Goal: Information Seeking & Learning: Learn about a topic

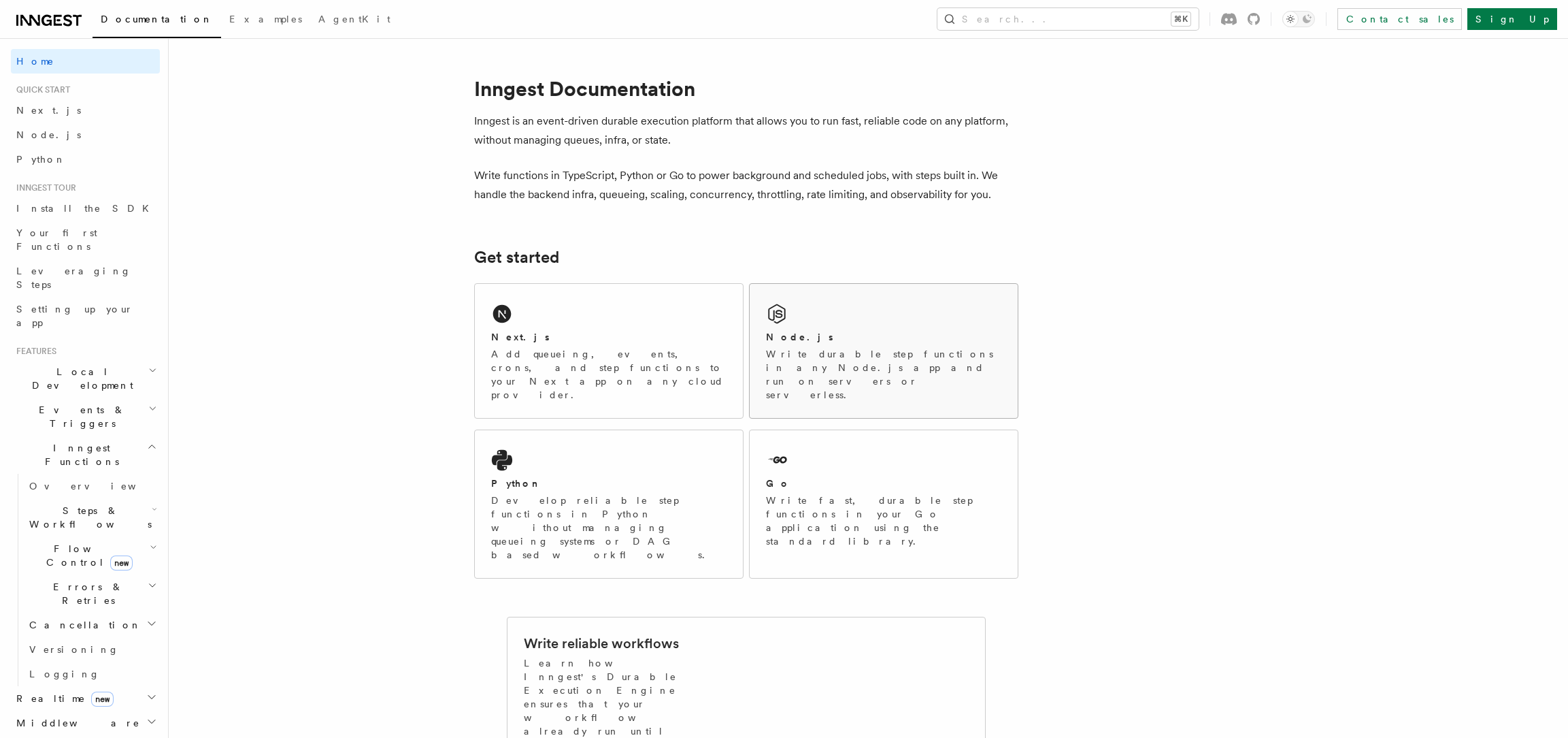
click at [888, 340] on div "Node.js" at bounding box center [882, 337] width 235 height 14
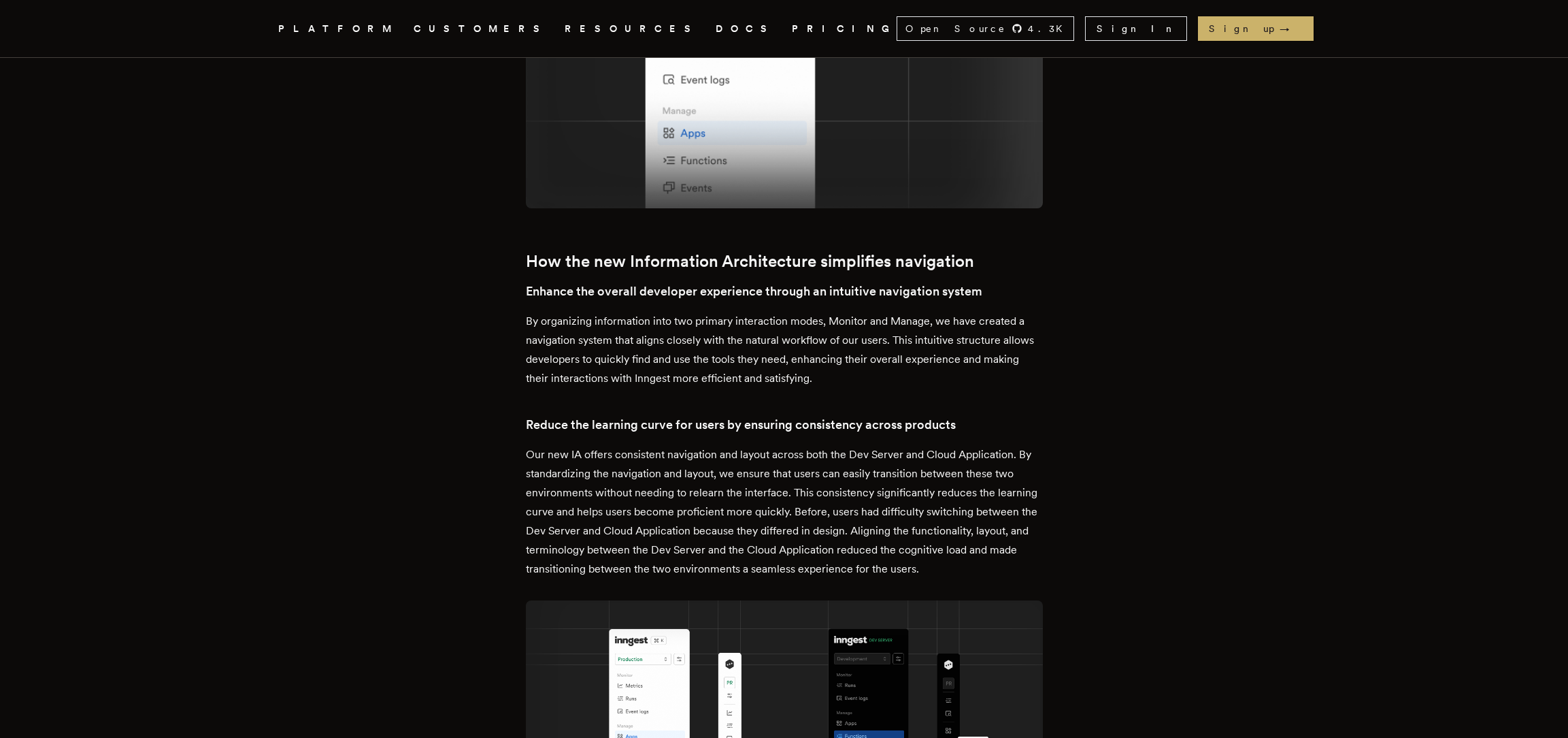
scroll to position [2748, 0]
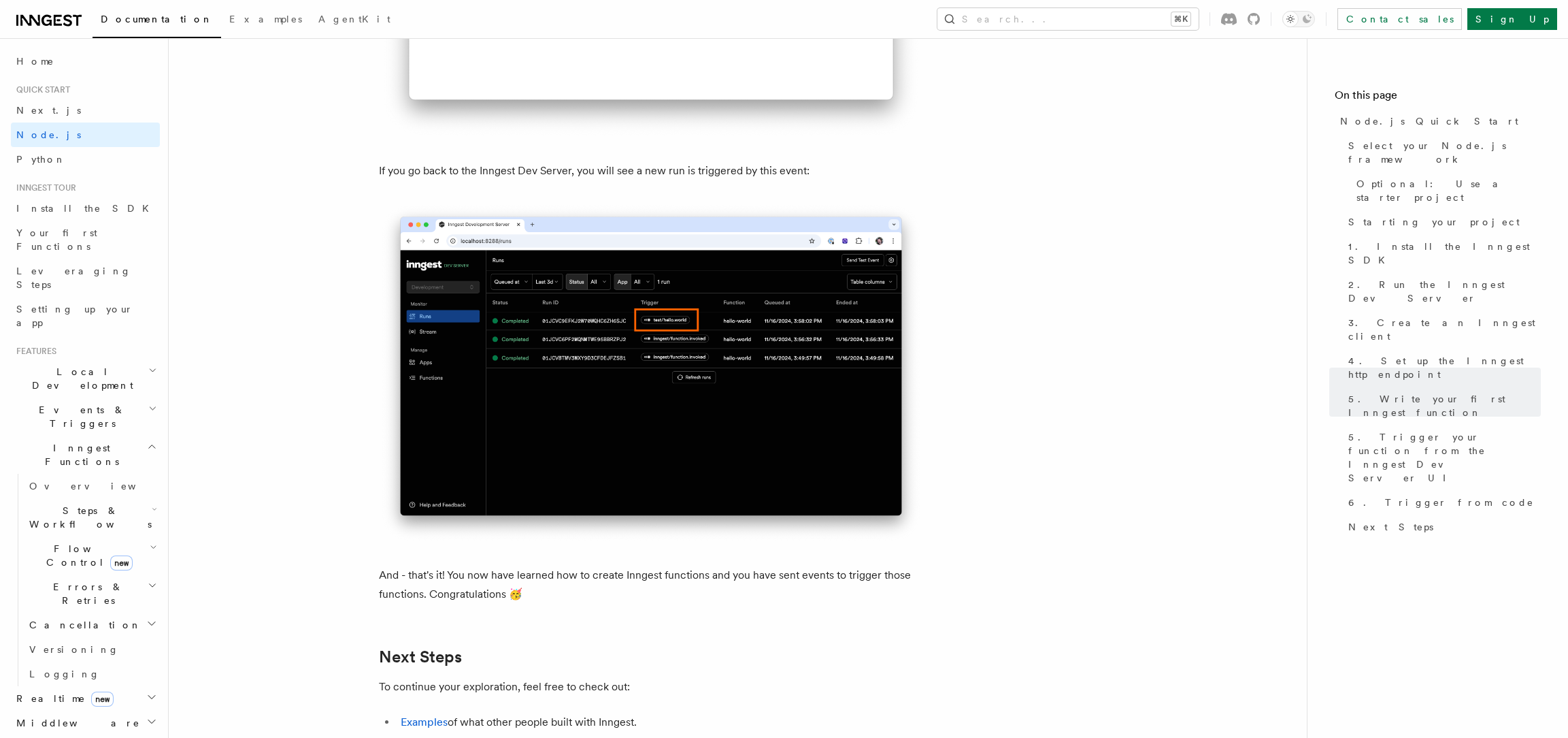
scroll to position [8435, 0]
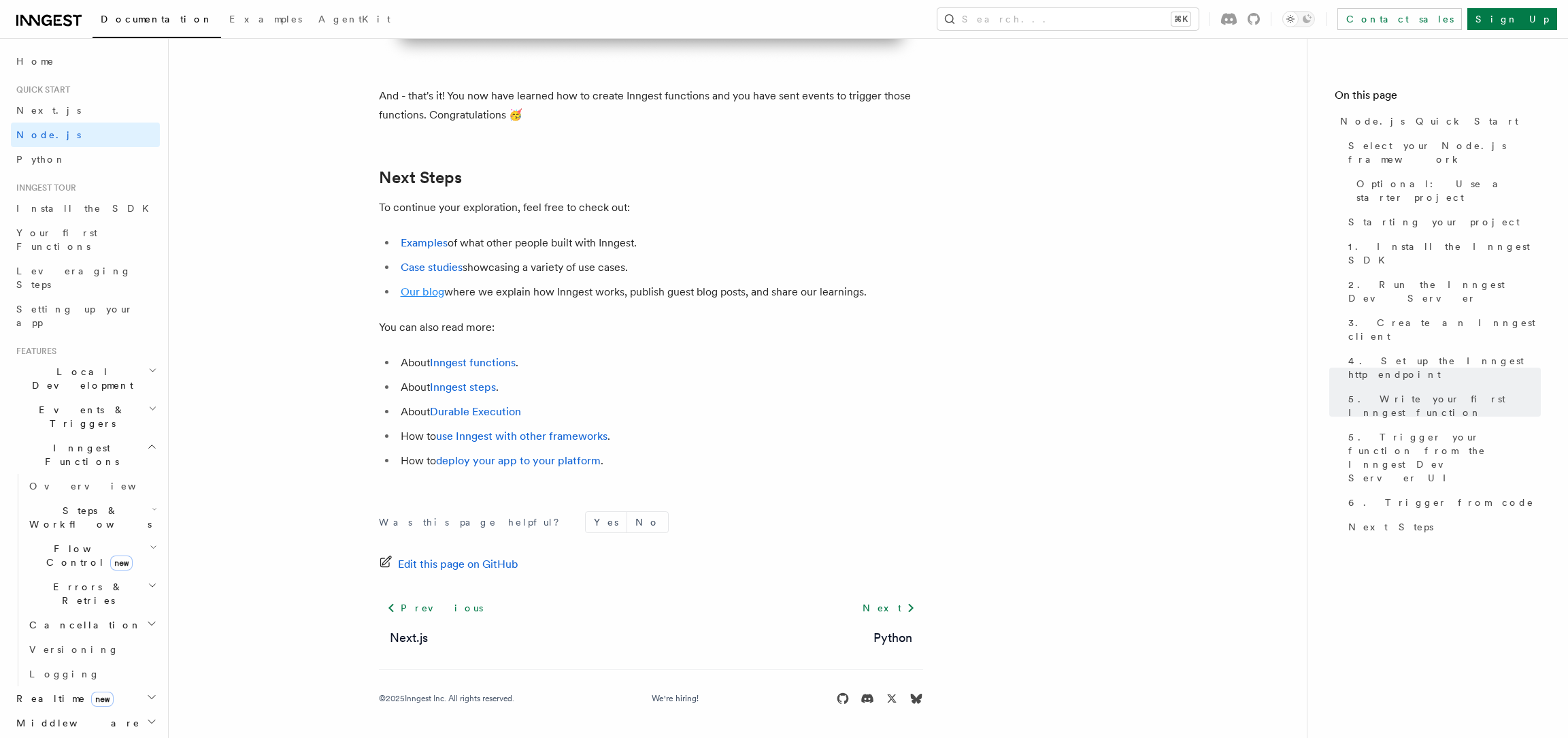
click at [419, 289] on link "Our blog" at bounding box center [423, 291] width 44 height 13
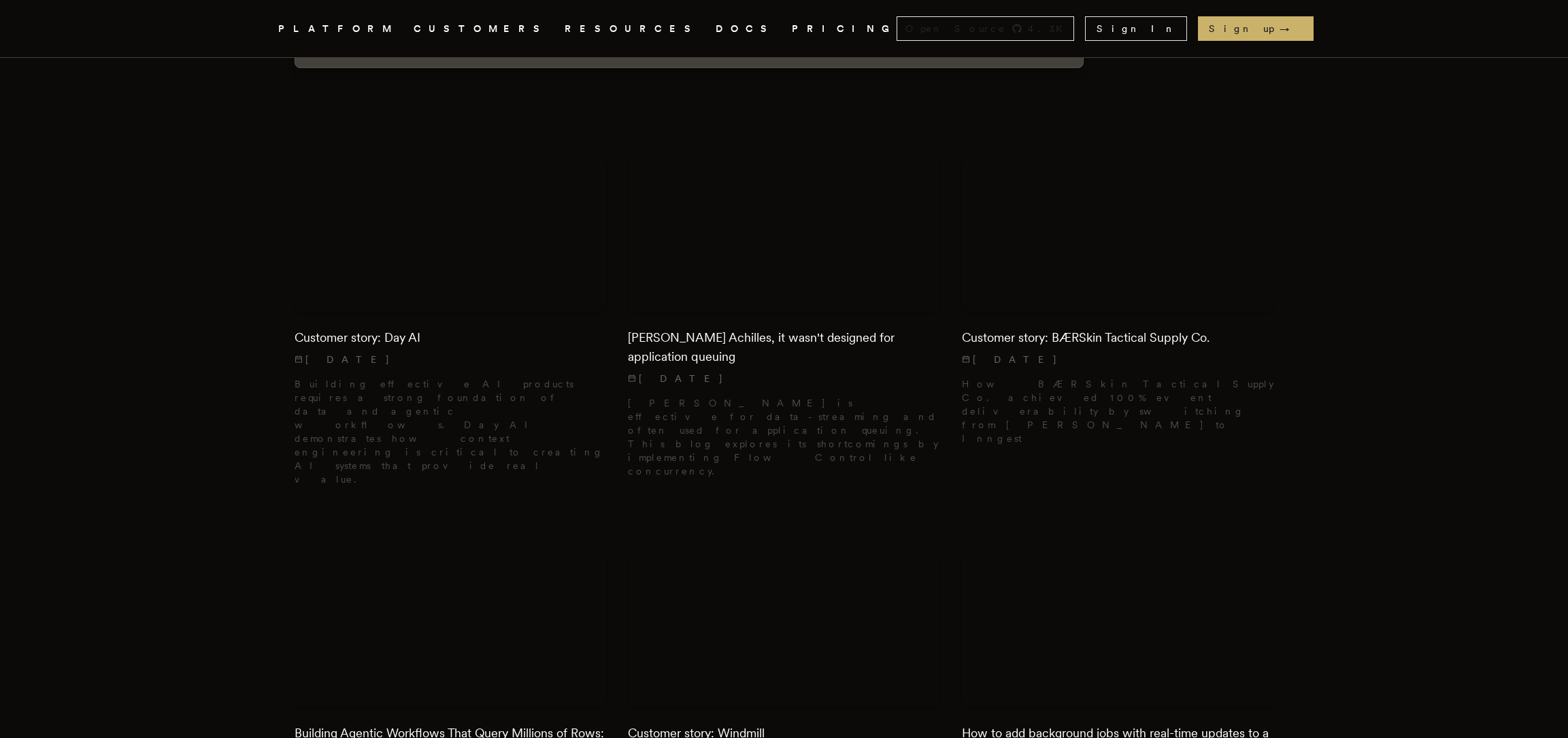
scroll to position [327, 0]
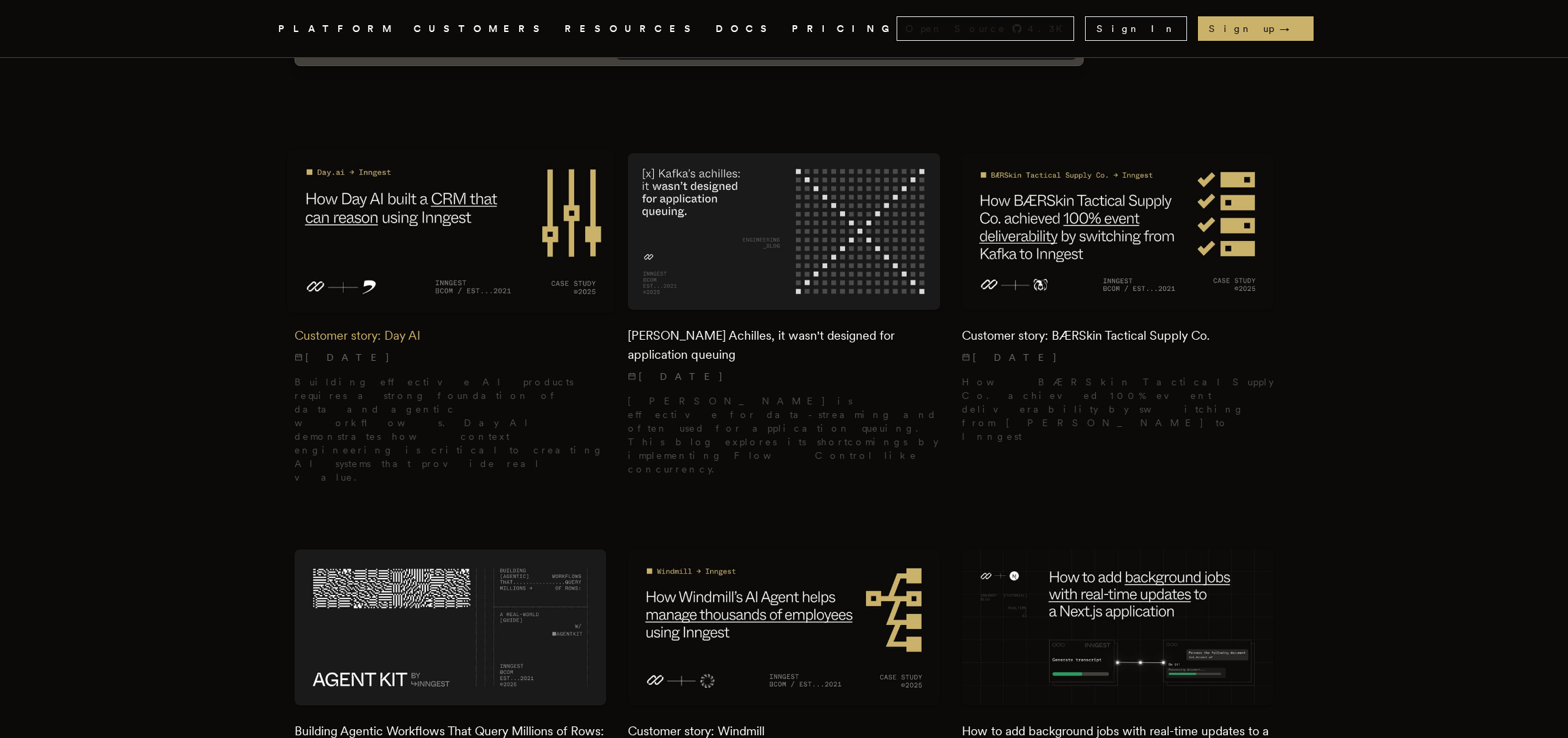
click at [474, 287] on img at bounding box center [451, 232] width 328 height 164
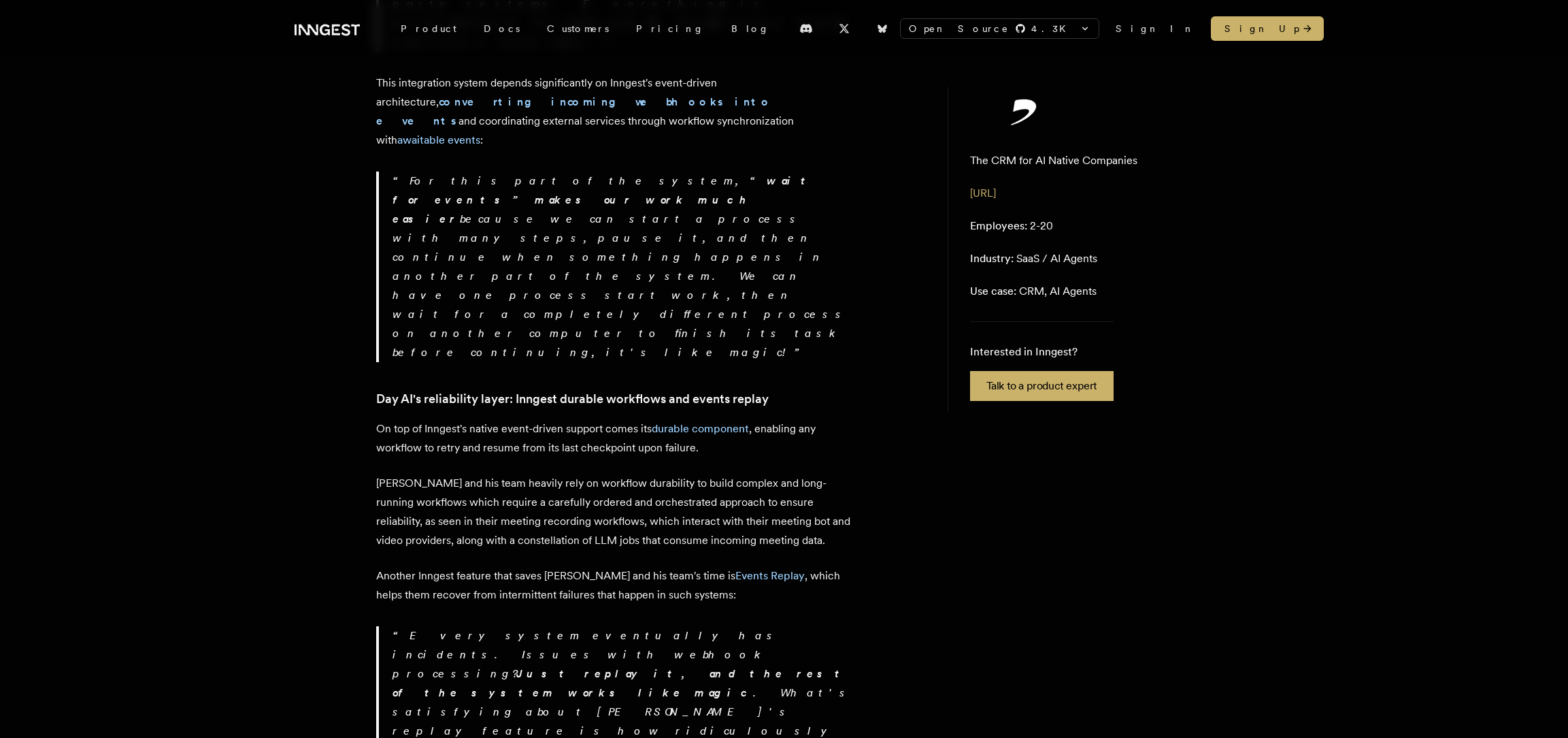
scroll to position [1400, 0]
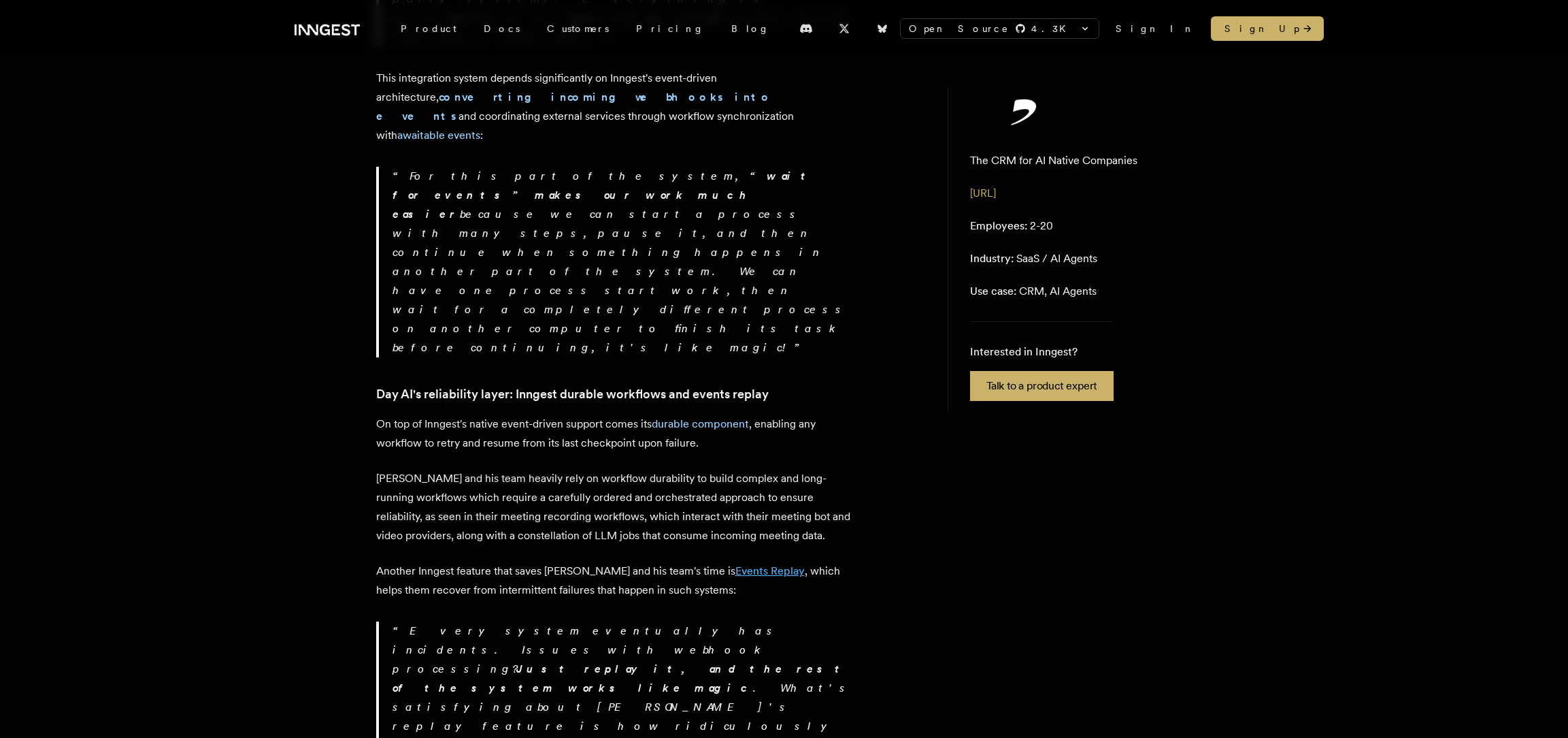
click at [736, 564] on link "Events Replay" at bounding box center [770, 570] width 69 height 13
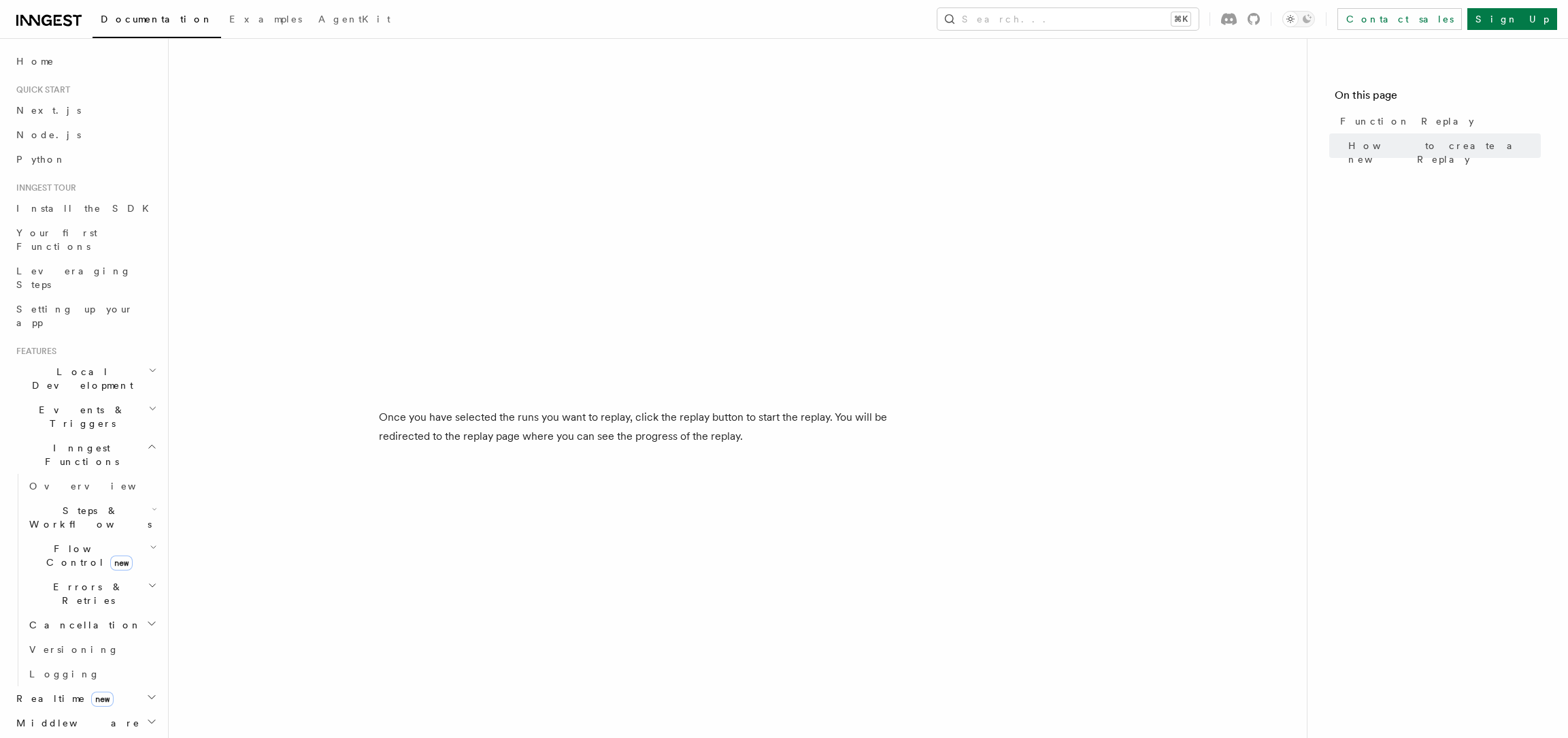
scroll to position [2145, 0]
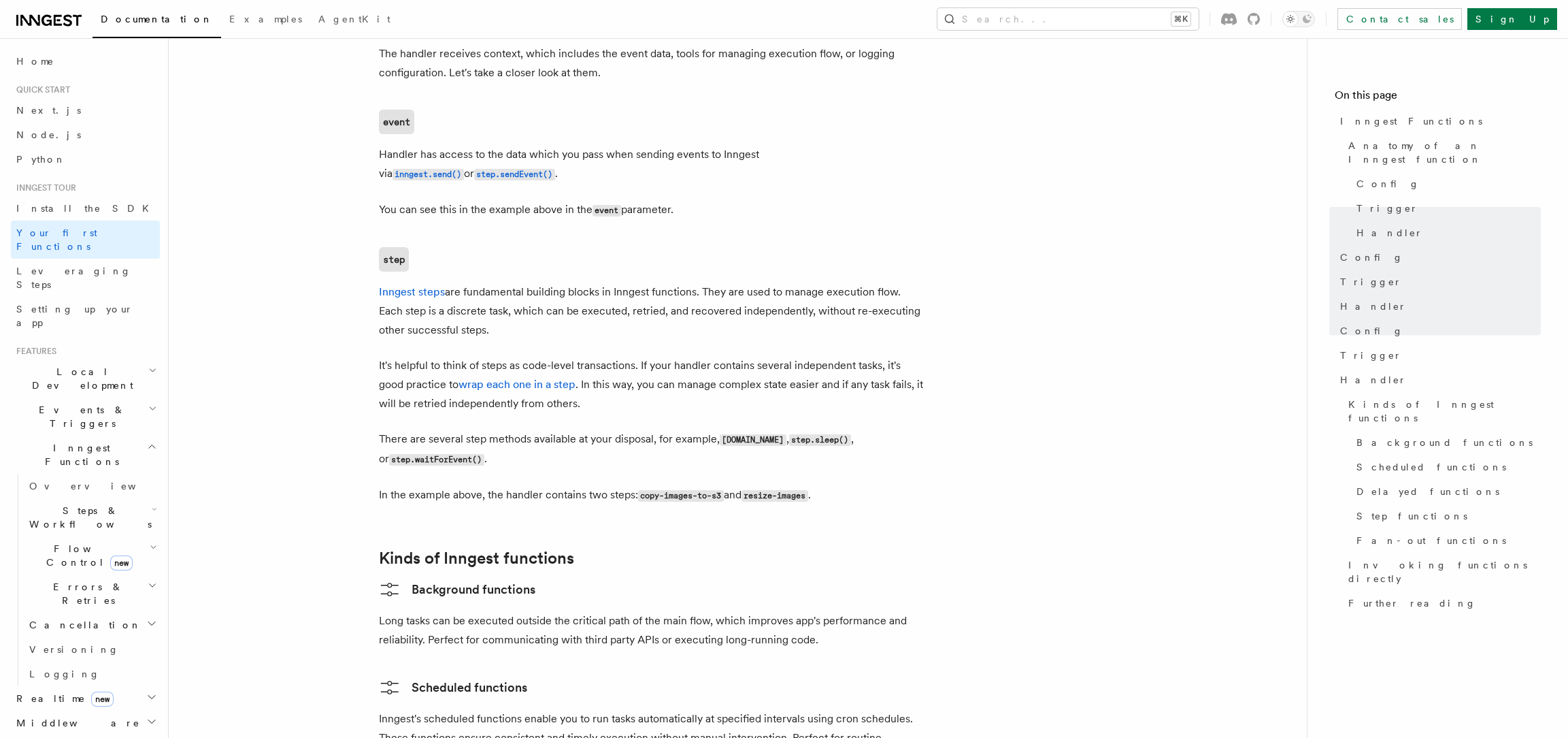
scroll to position [1689, 0]
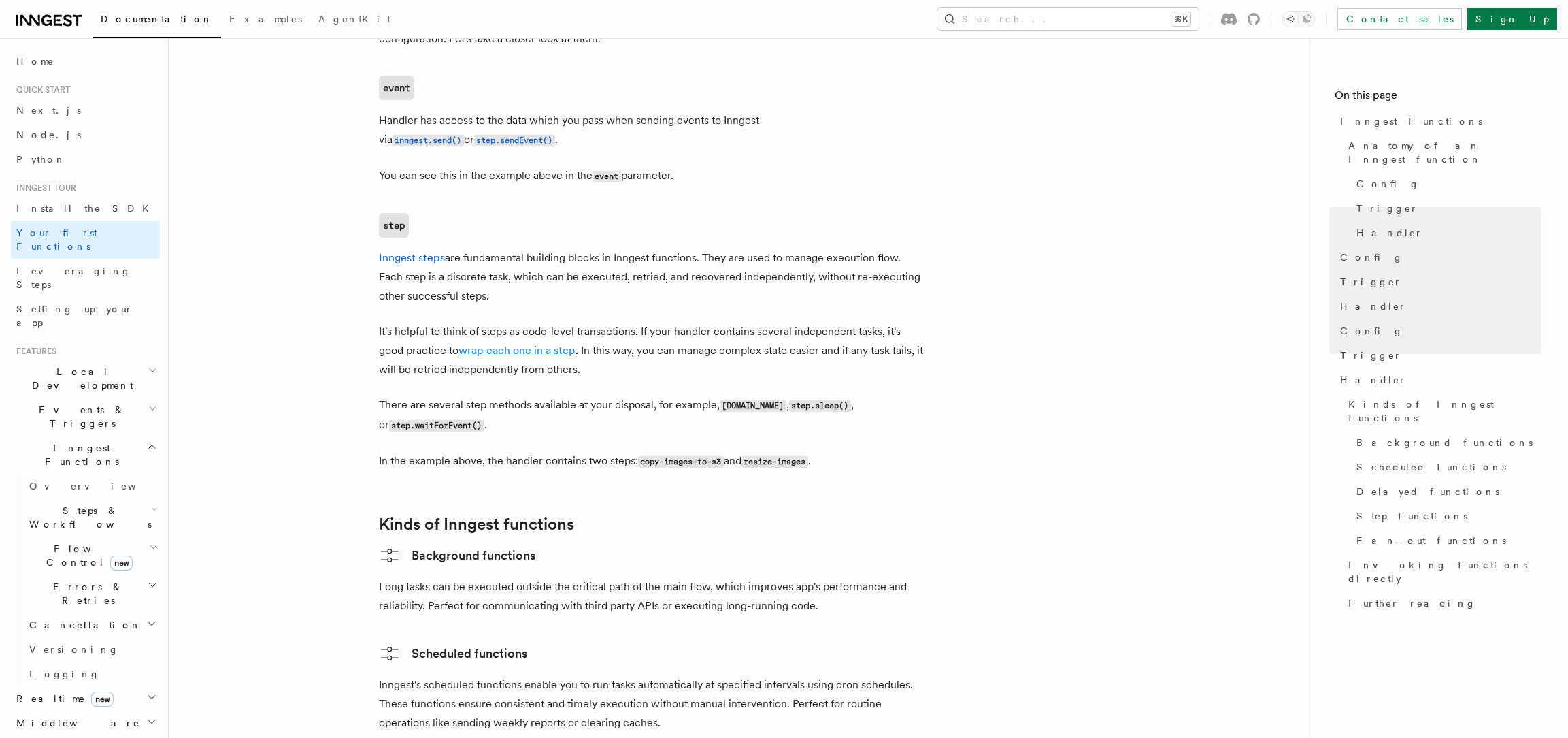
click at [527, 344] on link "wrap each one in a step" at bounding box center [517, 350] width 117 height 13
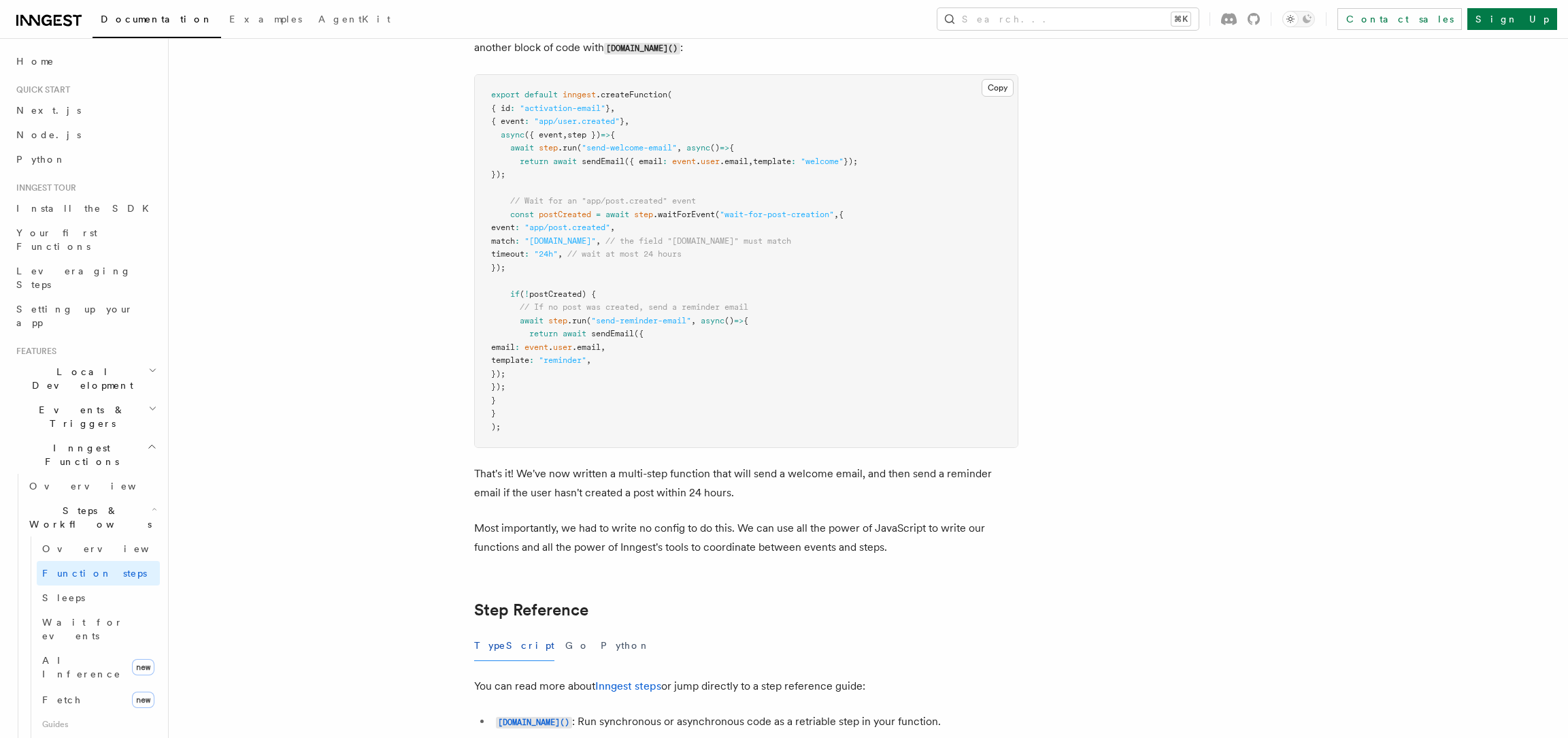
scroll to position [2277, 0]
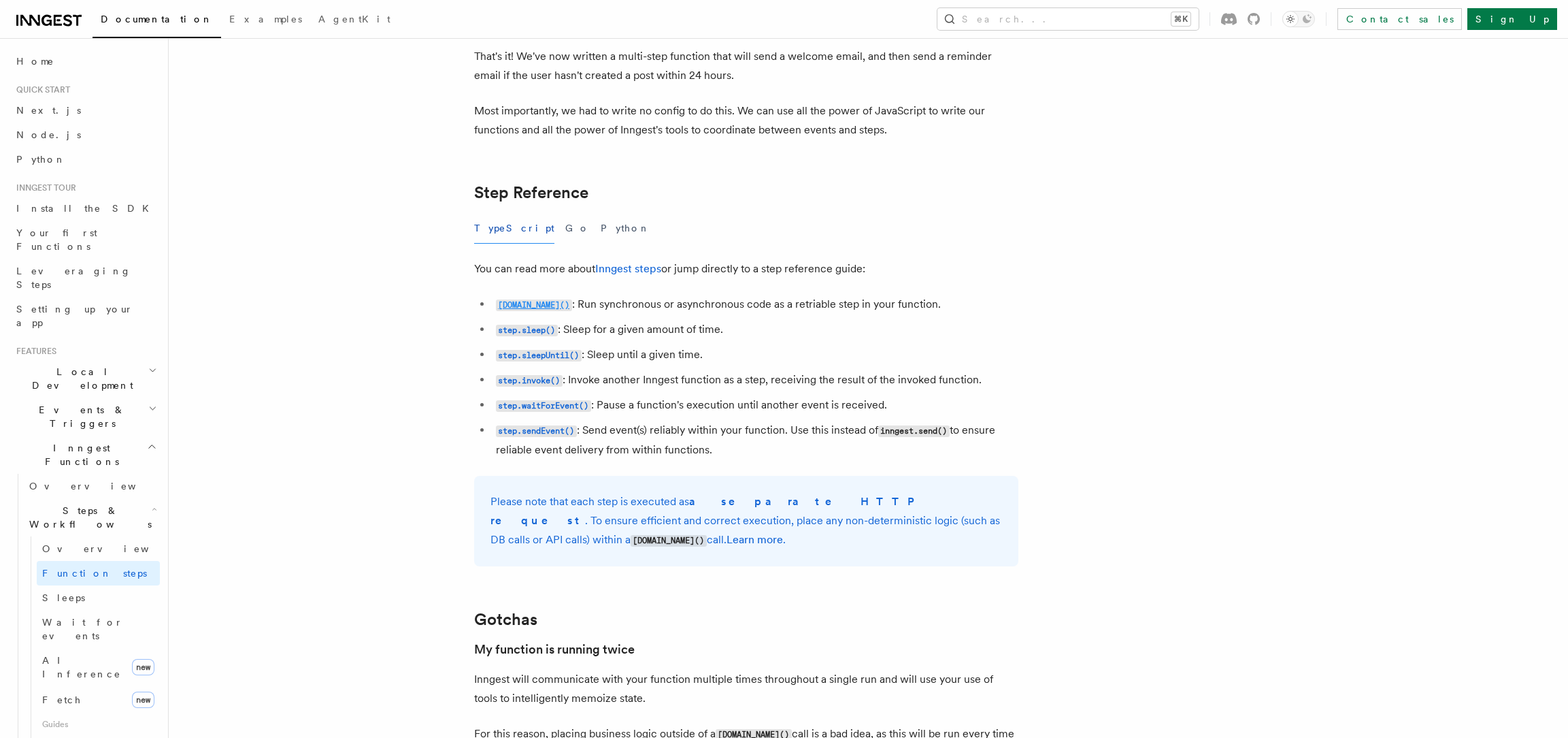
click at [529, 307] on code "[DOMAIN_NAME]()" at bounding box center [534, 305] width 76 height 12
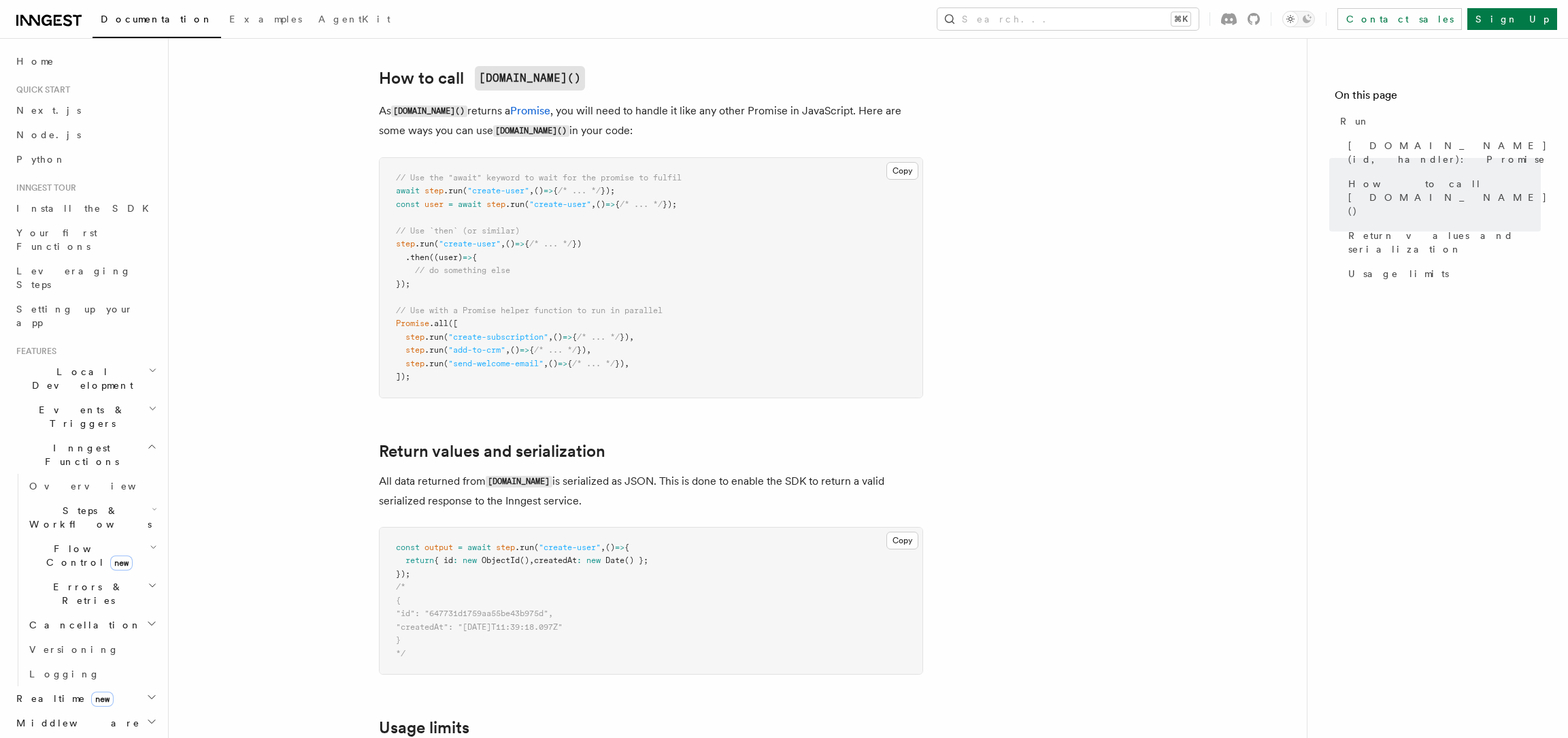
scroll to position [983, 0]
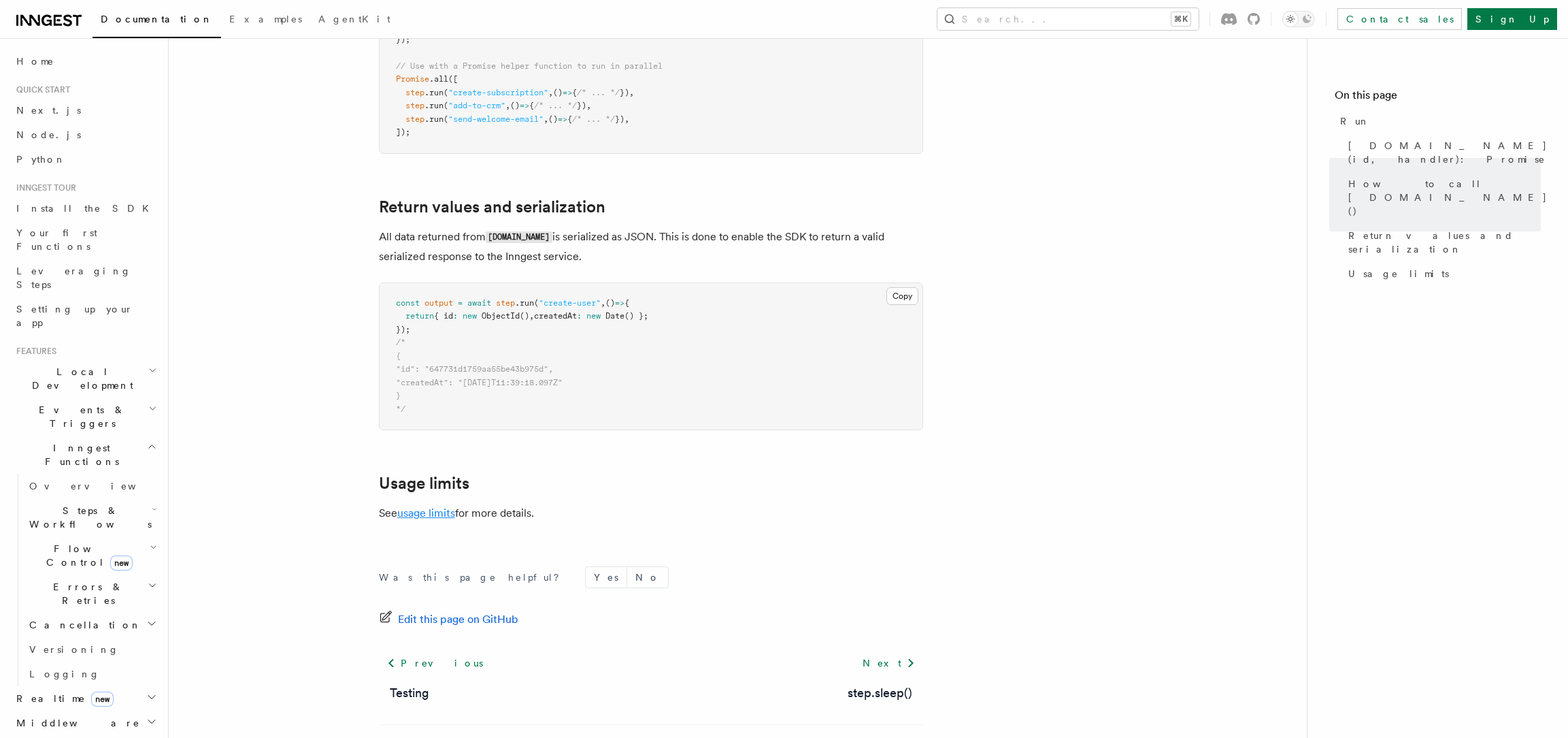
click at [434, 506] on link "usage limits" at bounding box center [426, 512] width 58 height 13
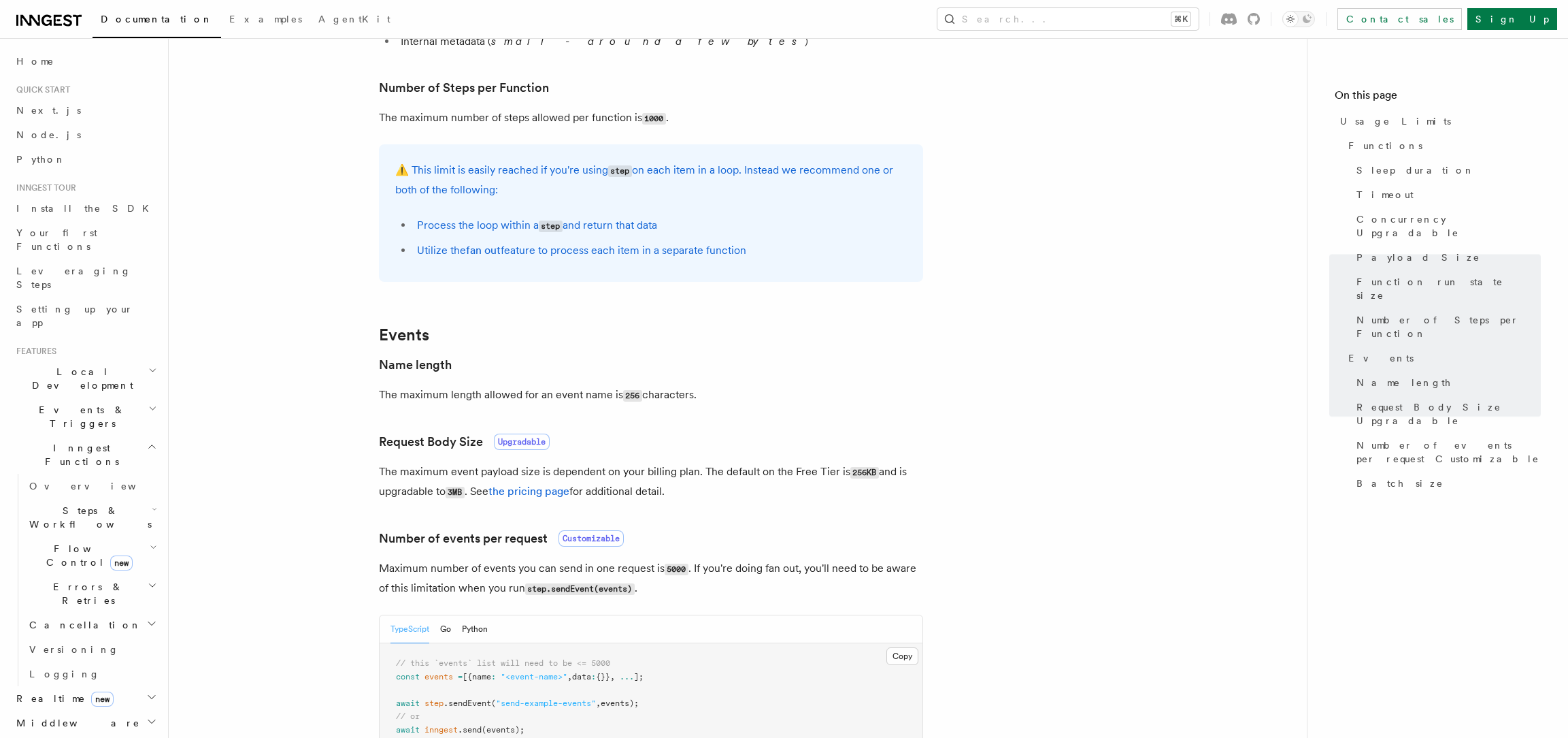
scroll to position [808, 0]
